Goal: Task Accomplishment & Management: Complete application form

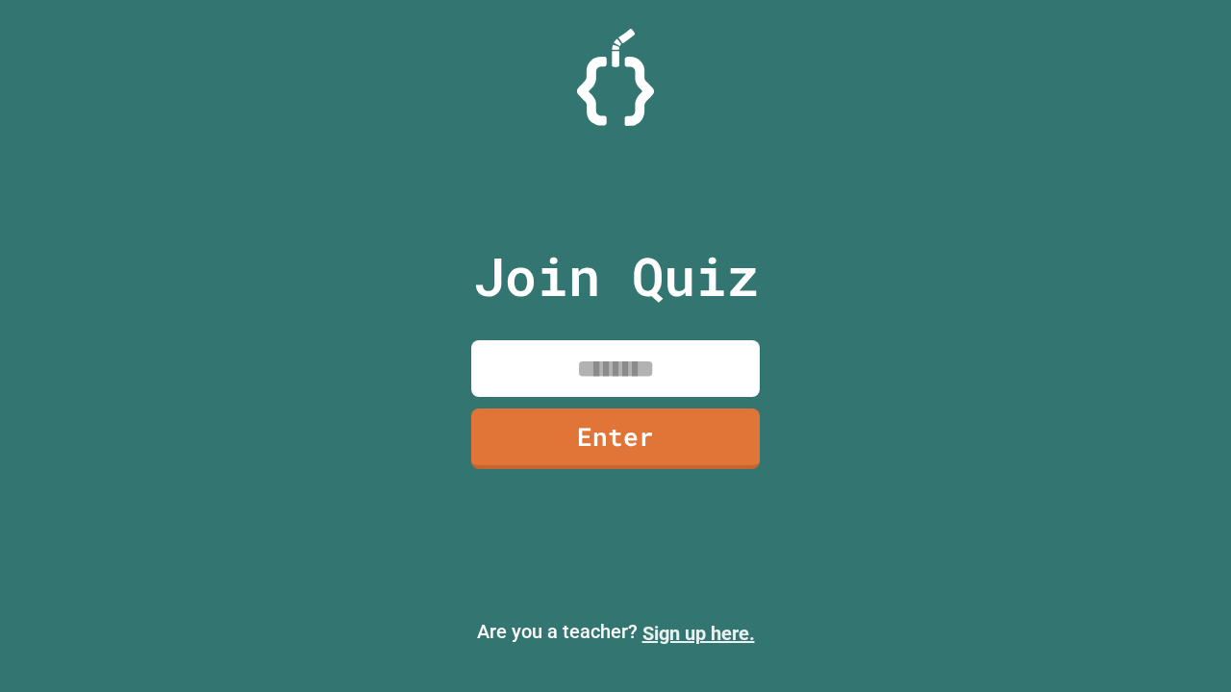
click at [698, 634] on link "Sign up here." at bounding box center [698, 633] width 113 height 23
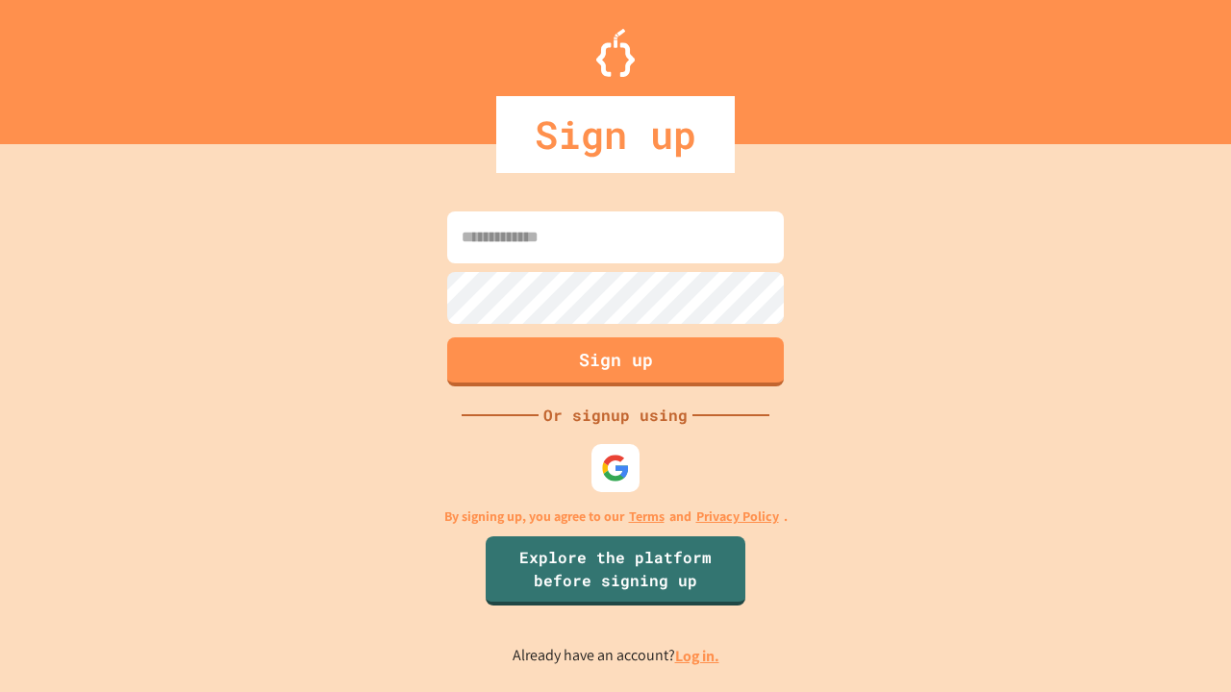
click at [698, 656] on link "Log in." at bounding box center [697, 656] width 44 height 20
